Goal: Ask a question

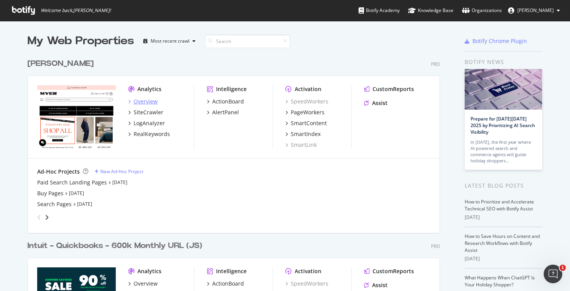
click at [150, 103] on div "Overview" at bounding box center [146, 102] width 24 height 8
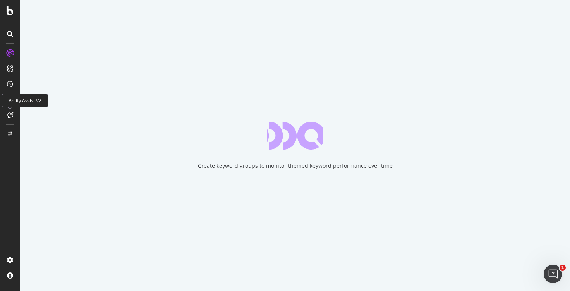
click at [9, 119] on div at bounding box center [10, 115] width 12 height 12
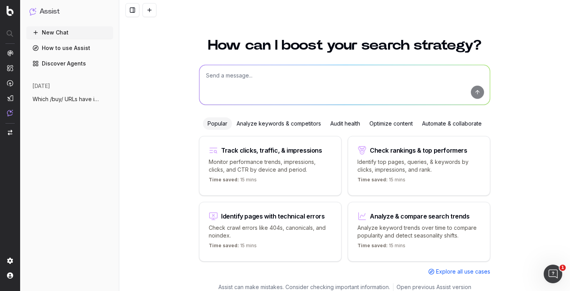
scroll to position [10, 0]
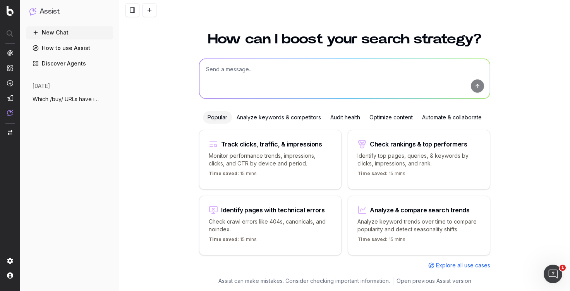
click at [415, 173] on div "Time saved: 15 mins" at bounding box center [418, 174] width 123 height 9
type textarea "What are my top ranking pages?"
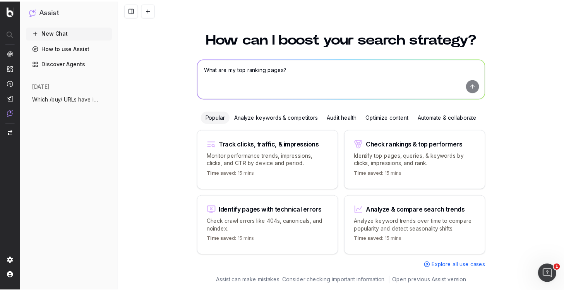
scroll to position [0, 0]
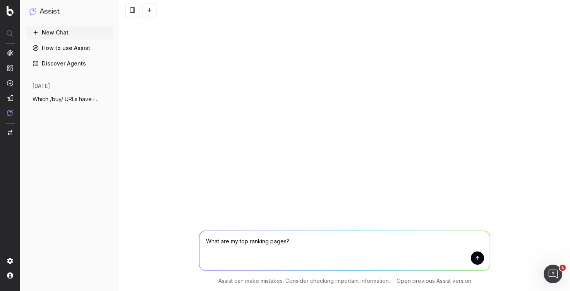
drag, startPoint x: 298, startPoint y: 251, endPoint x: 174, endPoint y: 251, distance: 124.3
click at [174, 251] on div "What are my top ranking pages? What are my top ranking pages? Assist can make m…" at bounding box center [344, 256] width 451 height 70
click at [57, 51] on link "How to use Assist" at bounding box center [69, 48] width 87 height 12
click at [57, 65] on link "Discover Agents" at bounding box center [69, 63] width 87 height 12
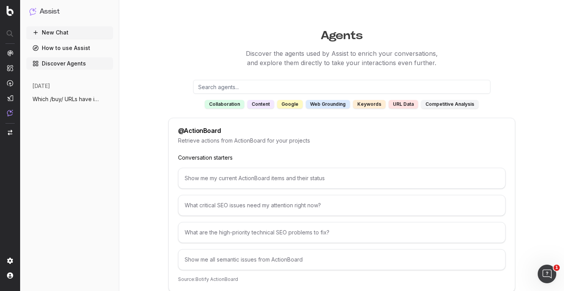
click at [395, 103] on div "URL data" at bounding box center [403, 104] width 29 height 9
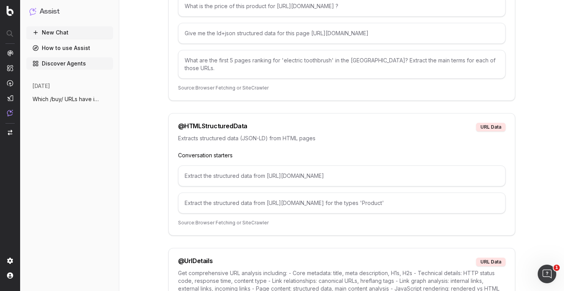
scroll to position [358, 0]
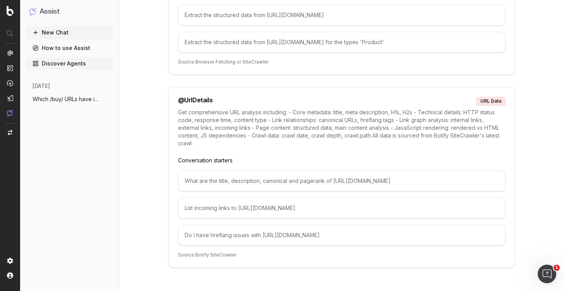
click at [258, 179] on div "What are the title, description, canonical and pagerank of https://www.example.…" at bounding box center [342, 180] width 328 height 21
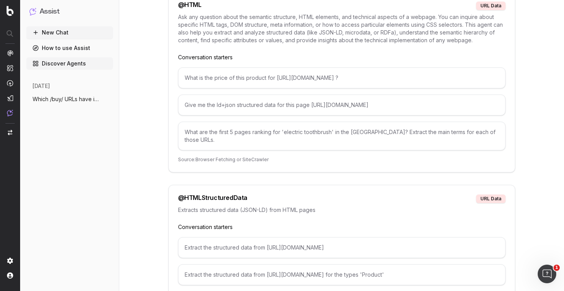
scroll to position [0, 0]
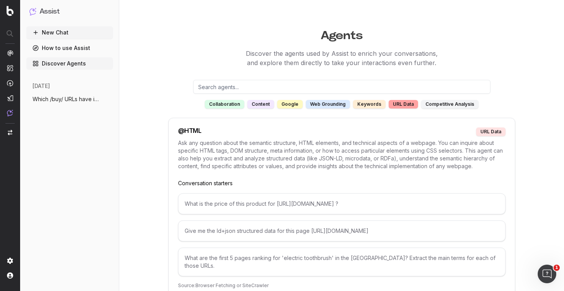
click at [318, 105] on div "web grounding" at bounding box center [328, 104] width 44 height 9
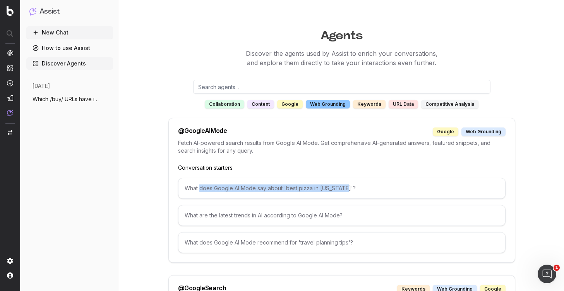
drag, startPoint x: 345, startPoint y: 190, endPoint x: 201, endPoint y: 190, distance: 144.5
click at [201, 190] on div "What does Google AI Mode say about 'best pizza in New York'?" at bounding box center [342, 188] width 328 height 21
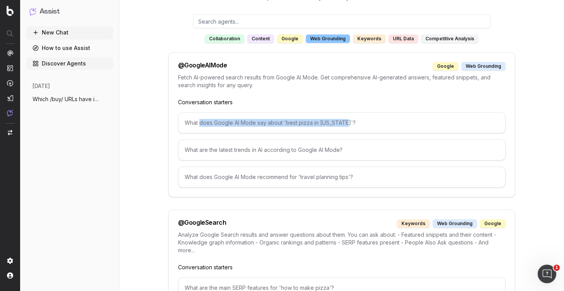
scroll to position [39, 0]
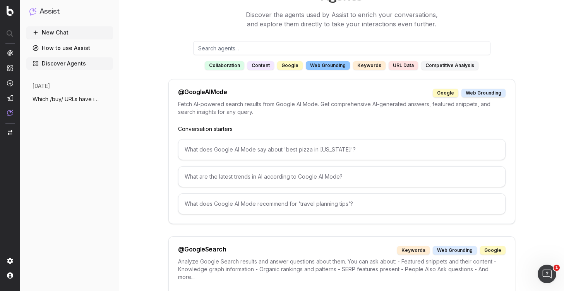
click at [67, 32] on button "New Chat" at bounding box center [69, 32] width 87 height 12
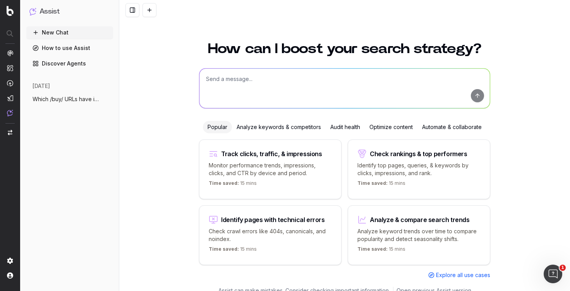
scroll to position [10, 0]
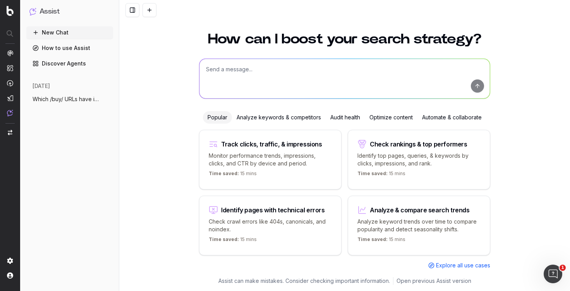
click at [277, 84] on textarea at bounding box center [344, 79] width 290 height 40
type textarea "Which pages are missing H1s and Meta titles"
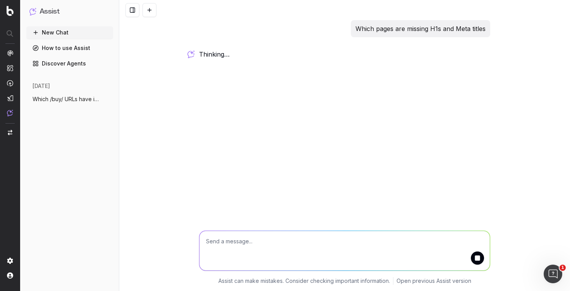
scroll to position [0, 0]
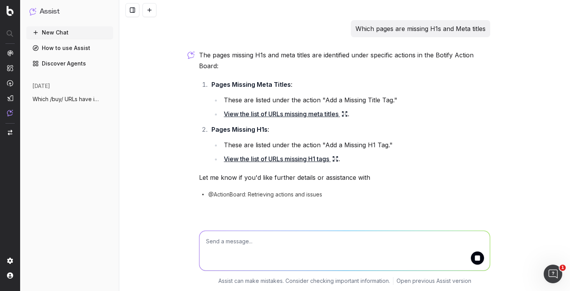
scroll to position [10, 0]
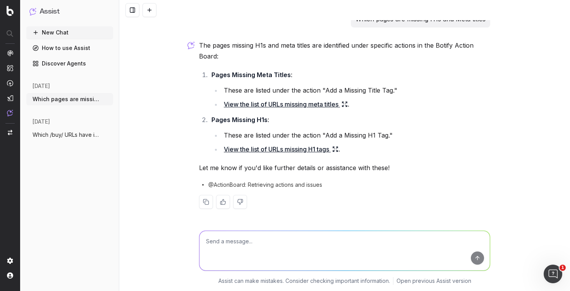
click at [347, 105] on icon at bounding box center [346, 105] width 1 height 1
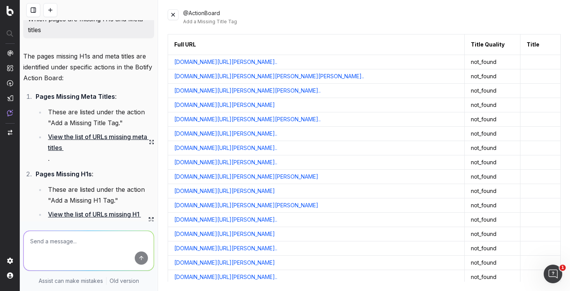
click at [174, 18] on button at bounding box center [173, 14] width 11 height 11
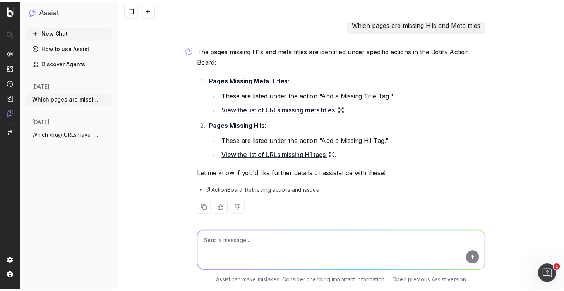
scroll to position [0, 0]
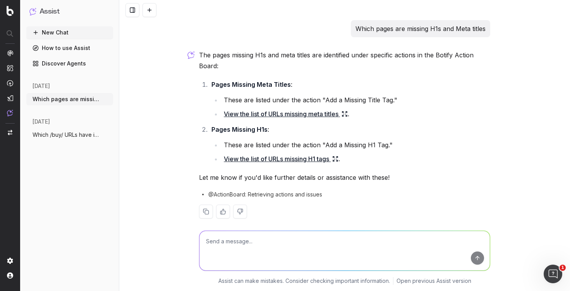
click at [82, 70] on div "New Chat How to use Assist Discover Agents today Which pages are missing H1s an…" at bounding box center [69, 156] width 87 height 261
click at [77, 63] on link "Discover Agents" at bounding box center [69, 63] width 87 height 12
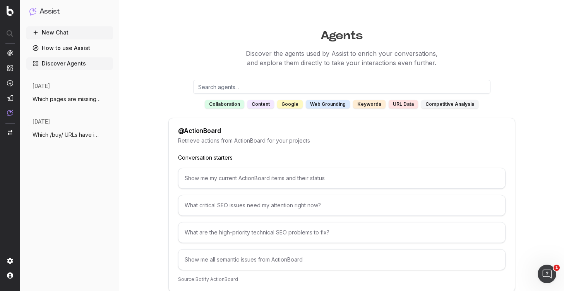
click at [80, 50] on link "How to use Assist" at bounding box center [69, 48] width 87 height 12
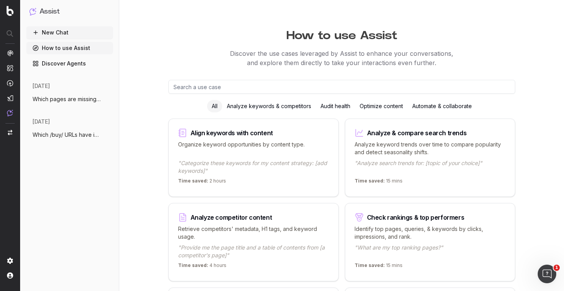
click at [342, 108] on div "Audit health" at bounding box center [335, 106] width 39 height 12
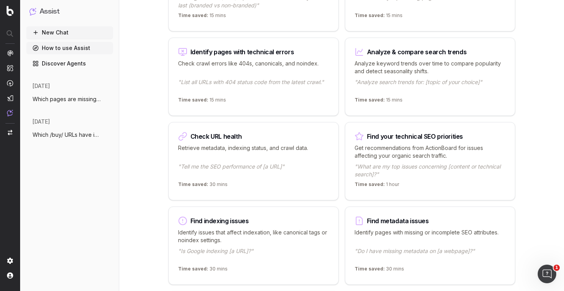
scroll to position [194, 0]
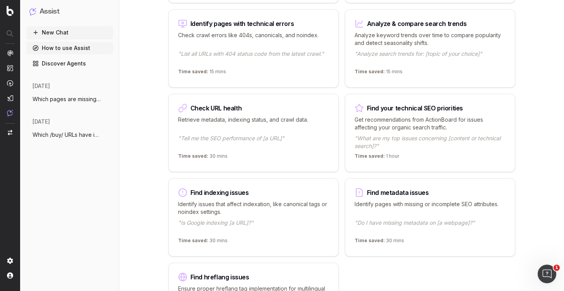
click at [442, 122] on p "Get recommendations from ActionBoard for issues affecting your organic search t…" at bounding box center [430, 123] width 151 height 15
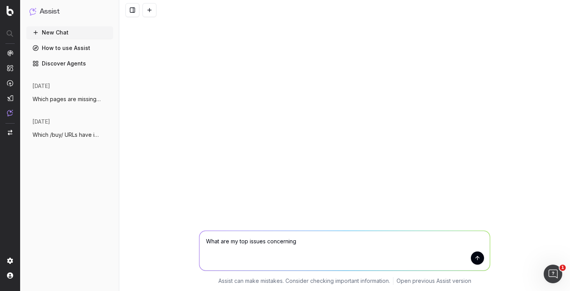
click at [481, 259] on button "submit" at bounding box center [477, 257] width 13 height 13
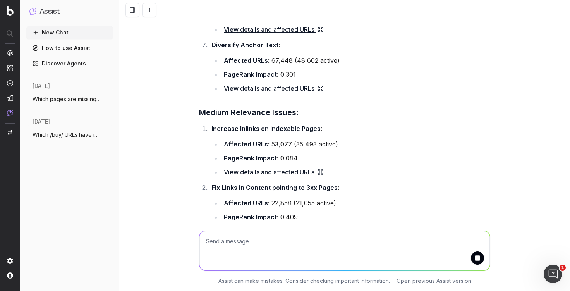
scroll to position [411, 0]
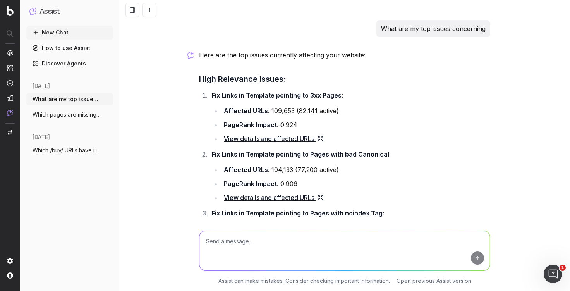
drag, startPoint x: 318, startPoint y: 139, endPoint x: 311, endPoint y: 139, distance: 6.6
click at [311, 139] on link "View details and affected URLs" at bounding box center [274, 138] width 100 height 11
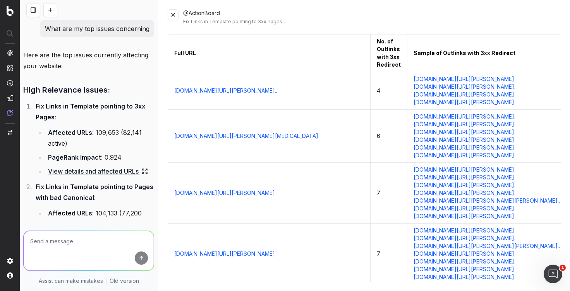
drag, startPoint x: 380, startPoint y: 108, endPoint x: 394, endPoint y: 112, distance: 15.0
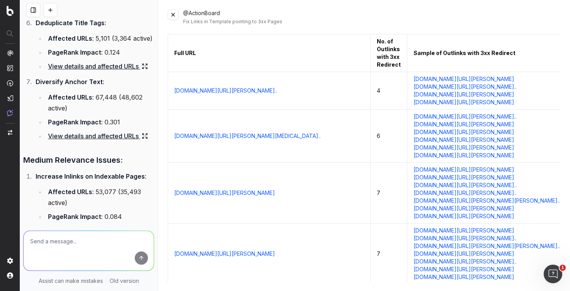
scroll to position [465, 0]
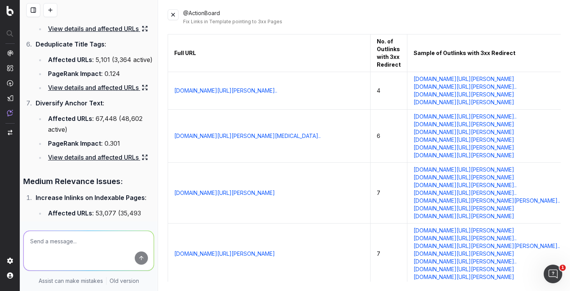
click at [145, 91] on icon at bounding box center [145, 87] width 6 height 6
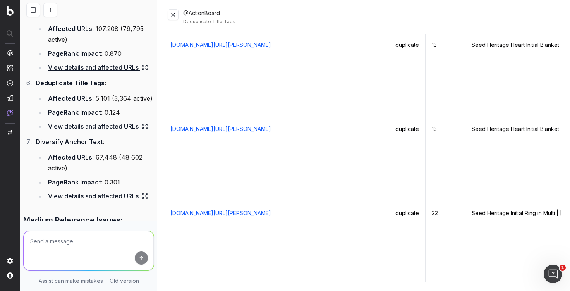
scroll to position [0, 0]
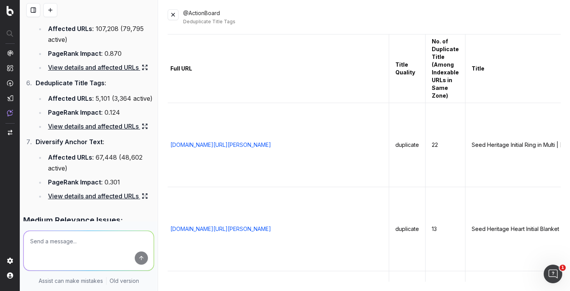
click at [169, 14] on button at bounding box center [173, 14] width 11 height 11
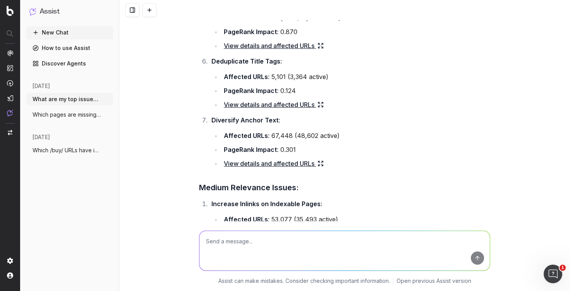
click at [225, 244] on textarea at bounding box center [344, 251] width 290 height 40
type textarea "Which keywords should I go after"
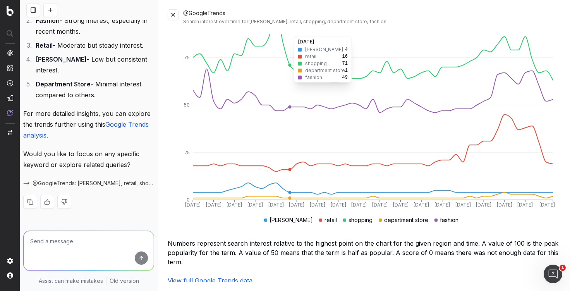
scroll to position [0, 0]
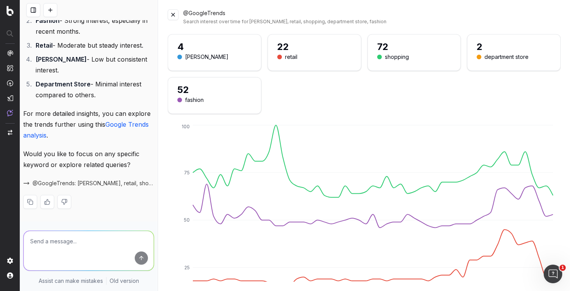
click at [55, 12] on button at bounding box center [50, 10] width 14 height 14
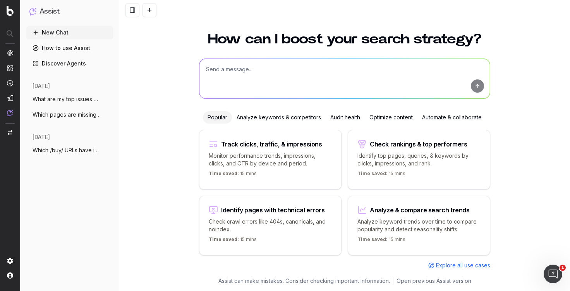
scroll to position [10, 0]
click at [58, 62] on link "Discover Agents" at bounding box center [69, 63] width 87 height 12
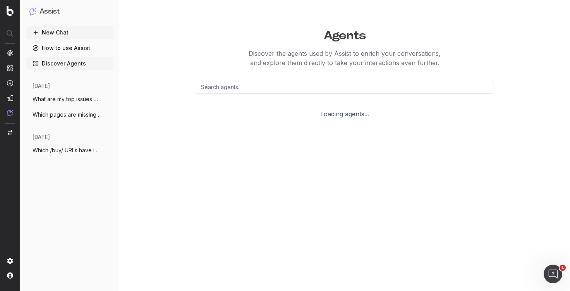
click at [56, 33] on button "New Chat" at bounding box center [69, 32] width 87 height 12
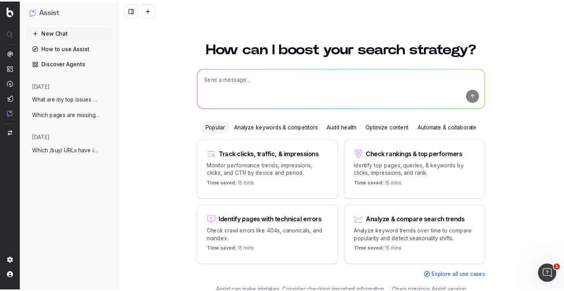
scroll to position [10, 0]
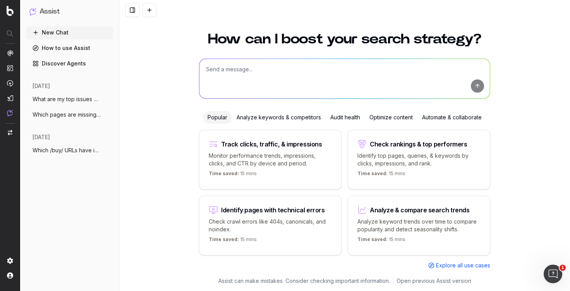
click at [335, 79] on textarea at bounding box center [344, 79] width 290 height 40
click at [471, 268] on span "Explore all use cases" at bounding box center [463, 265] width 54 height 8
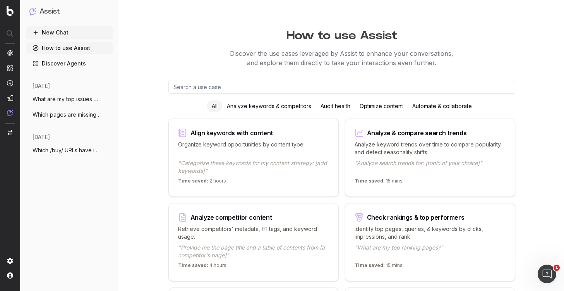
click at [442, 107] on div "Automate & collaborate" at bounding box center [442, 106] width 69 height 12
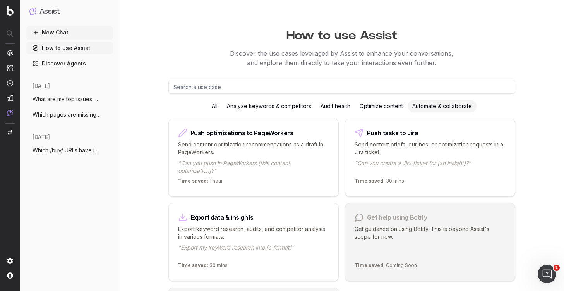
scroll to position [39, 0]
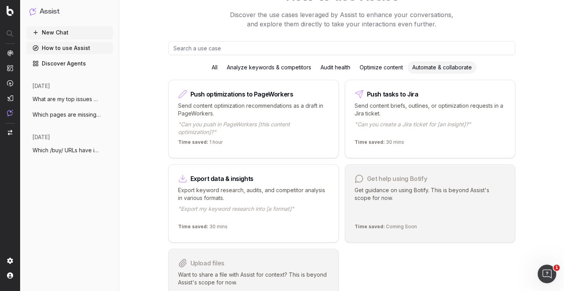
click at [367, 66] on div "Optimize content" at bounding box center [381, 67] width 53 height 12
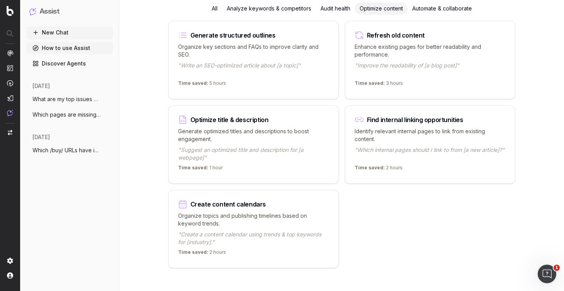
scroll to position [106, 0]
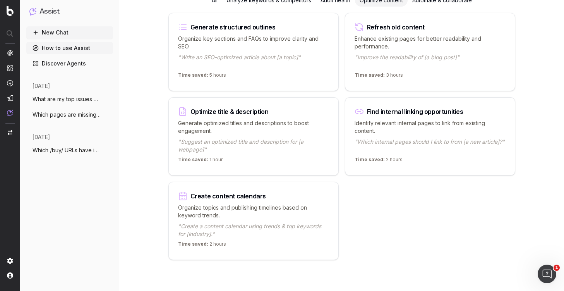
click at [424, 123] on p "Identify relevant internal pages to link from existing content." at bounding box center [430, 126] width 151 height 15
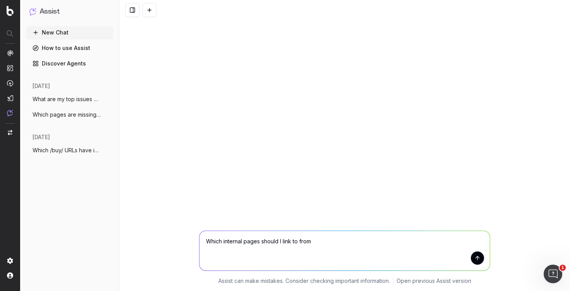
click at [474, 258] on button "submit" at bounding box center [477, 257] width 13 height 13
